Goal: Task Accomplishment & Management: Use online tool/utility

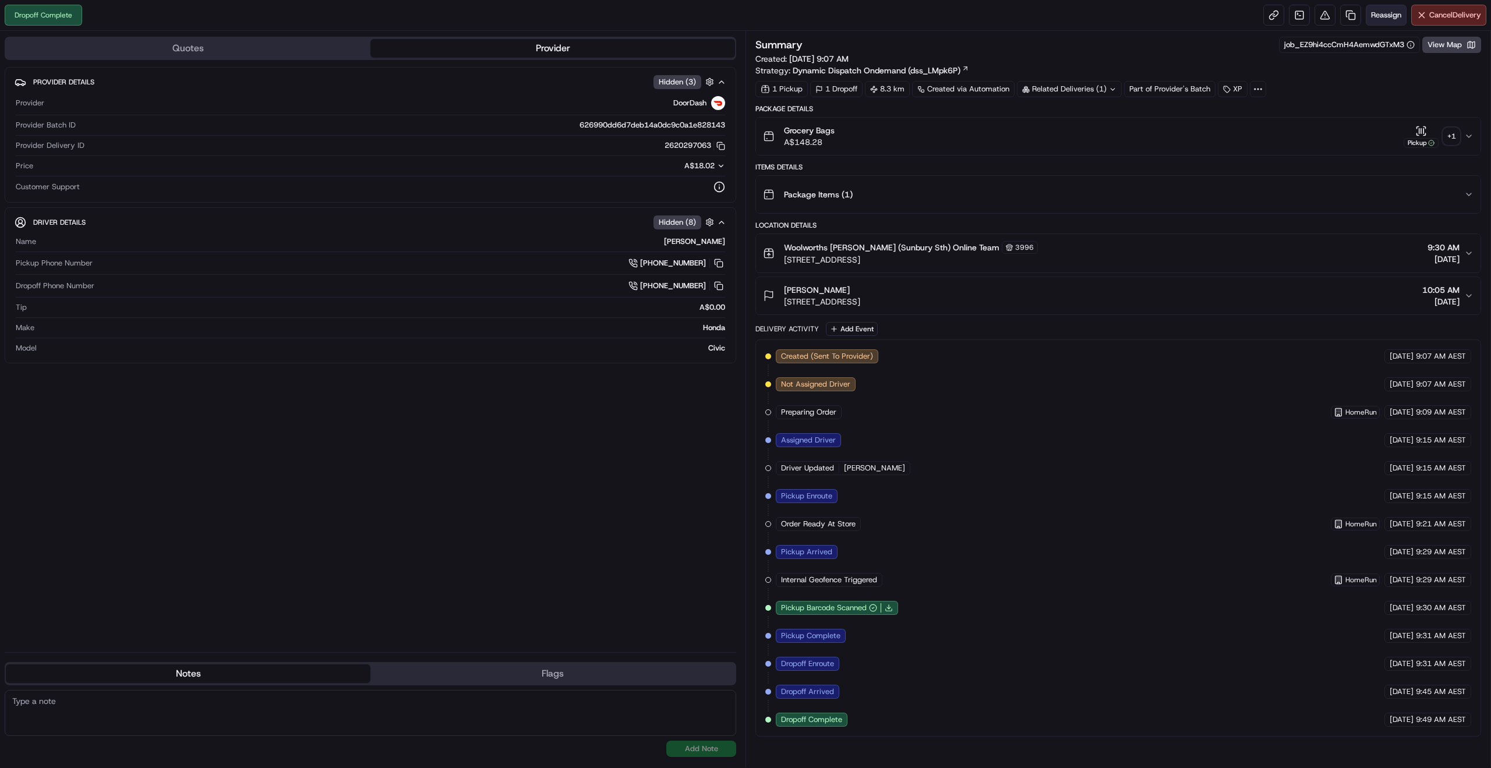
click at [1378, 13] on span "Reassign" at bounding box center [1386, 15] width 30 height 10
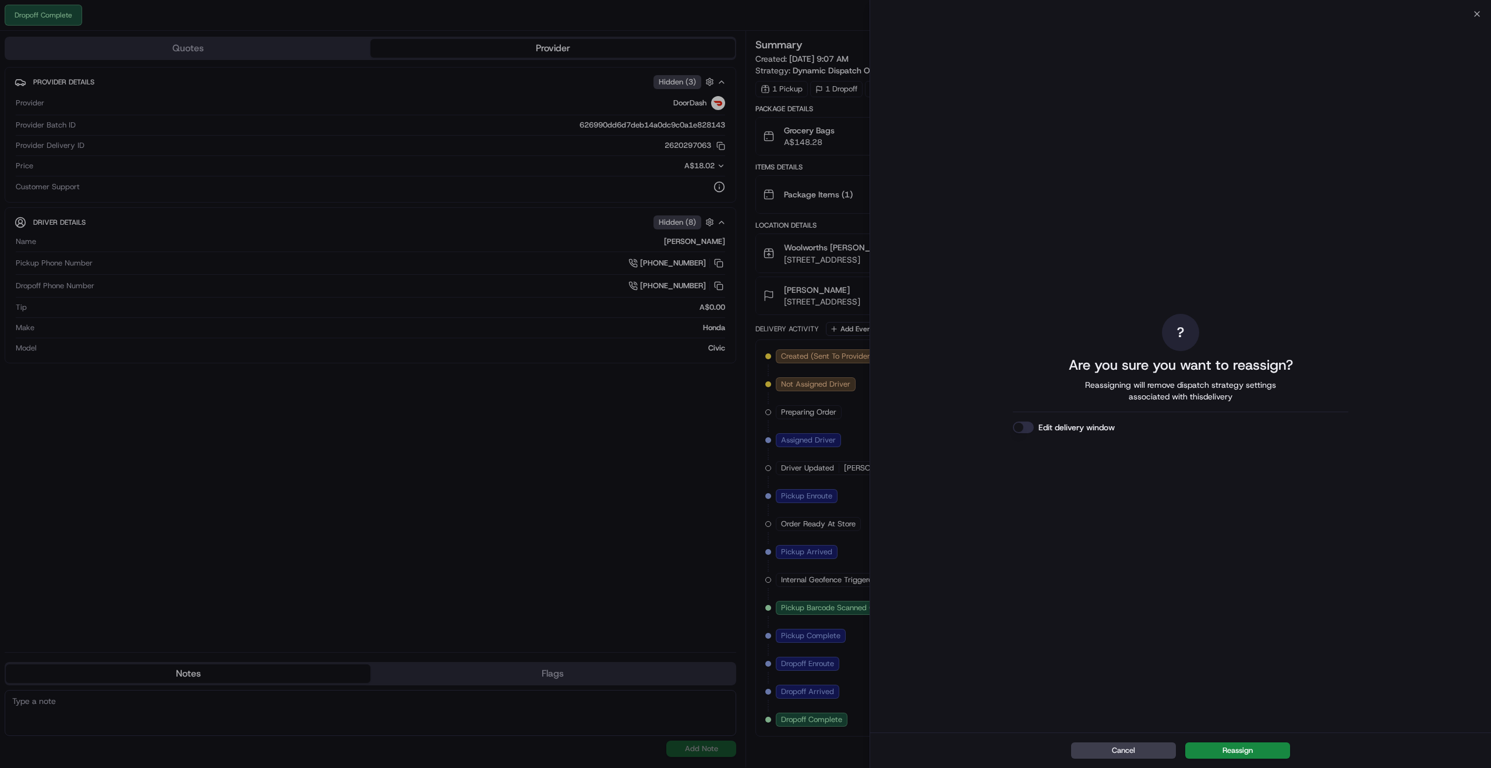
click at [1233, 741] on div "Cancel Reassign" at bounding box center [1180, 750] width 621 height 36
click at [1230, 745] on button "Reassign" at bounding box center [1237, 750] width 105 height 16
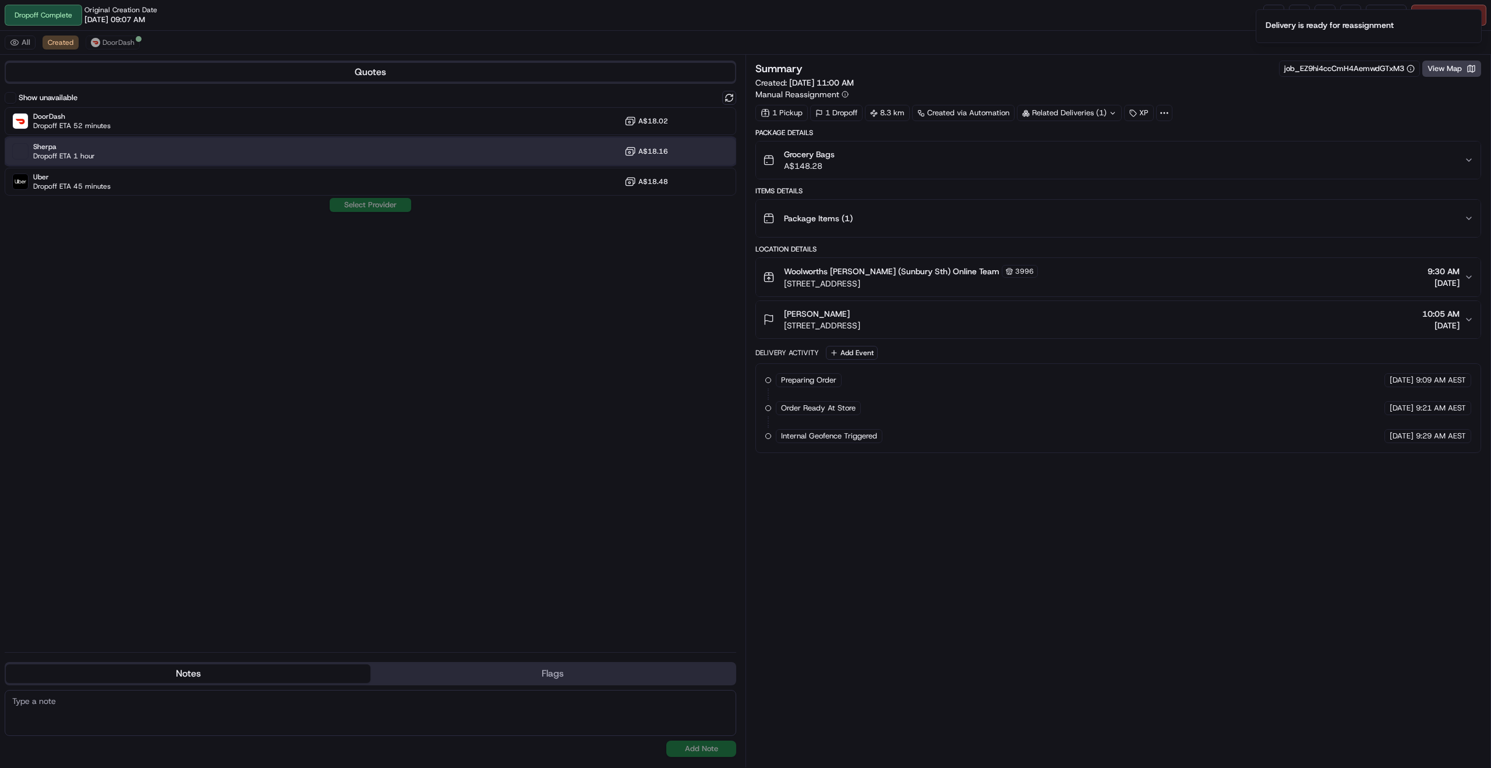
click at [99, 144] on div "Sherpa Dropoff ETA 1 hour A$18.16" at bounding box center [370, 151] width 731 height 28
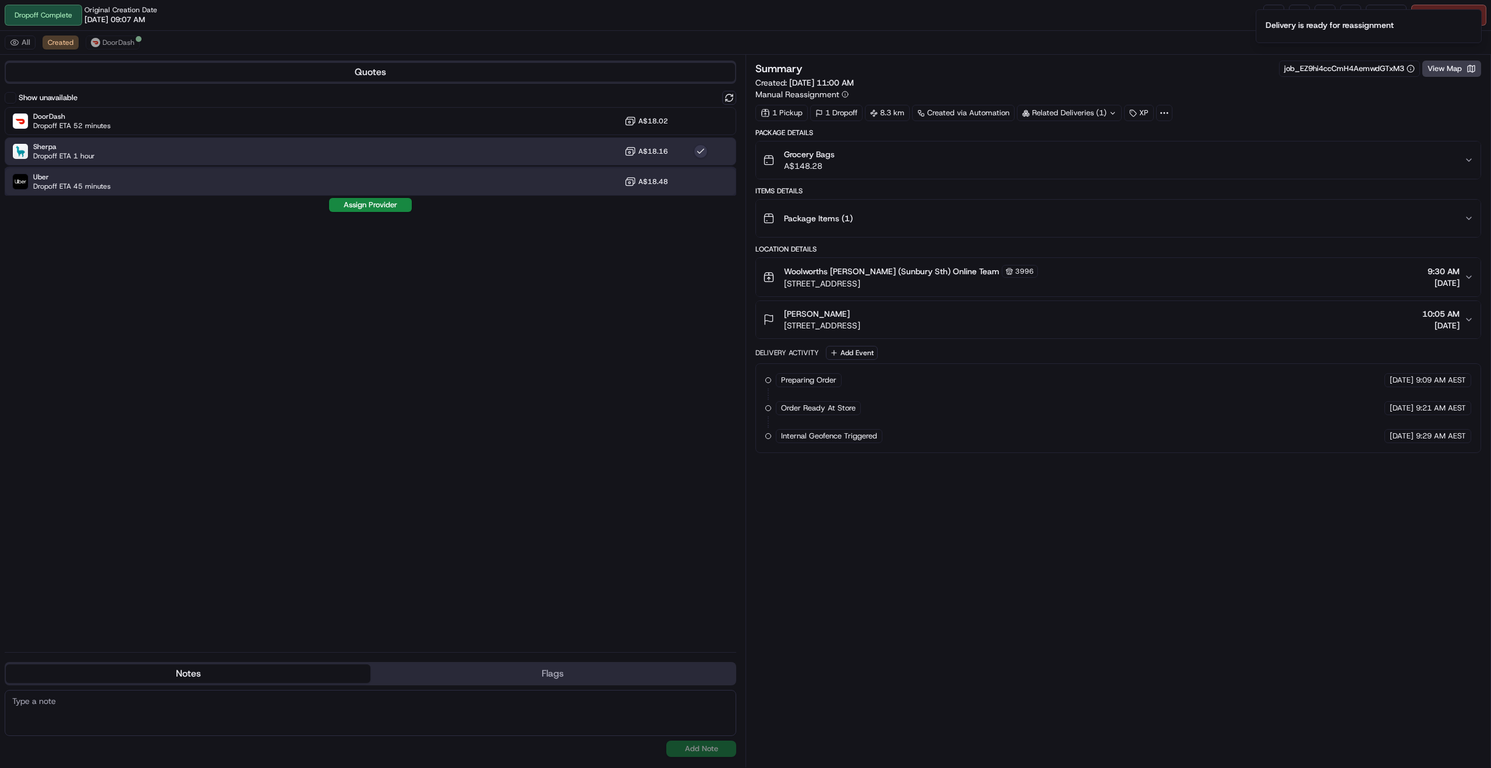
click at [342, 185] on div "Uber Dropoff ETA 45 minutes A$18.48" at bounding box center [370, 182] width 731 height 28
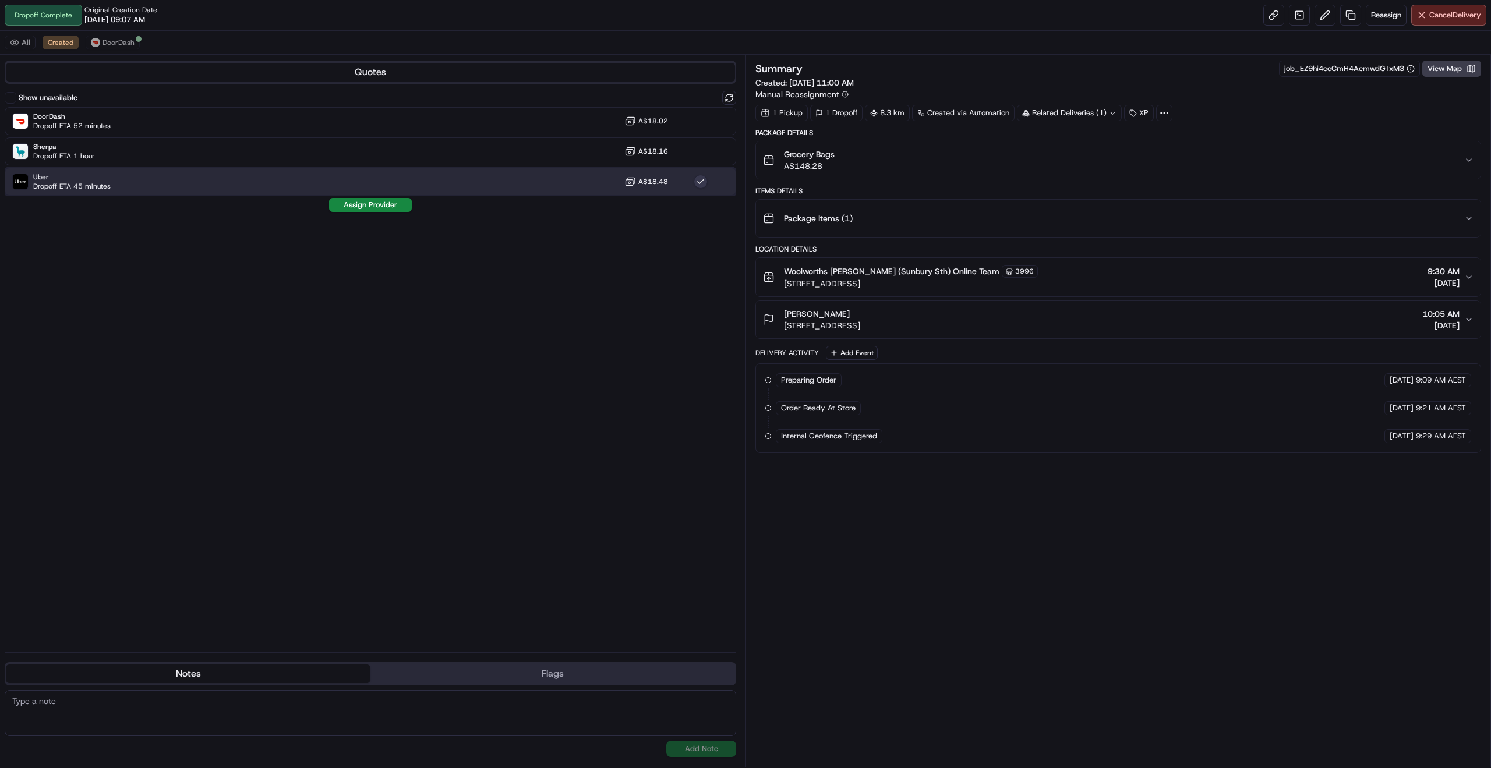
click at [350, 189] on div "Uber Dropoff ETA 45 minutes A$18.48" at bounding box center [370, 182] width 731 height 28
click at [235, 183] on div "Uber Dropoff ETA 45 minutes A$18.48" at bounding box center [370, 182] width 731 height 28
click at [355, 205] on button "Assign Provider" at bounding box center [370, 205] width 83 height 14
